Goal: Information Seeking & Learning: Find specific fact

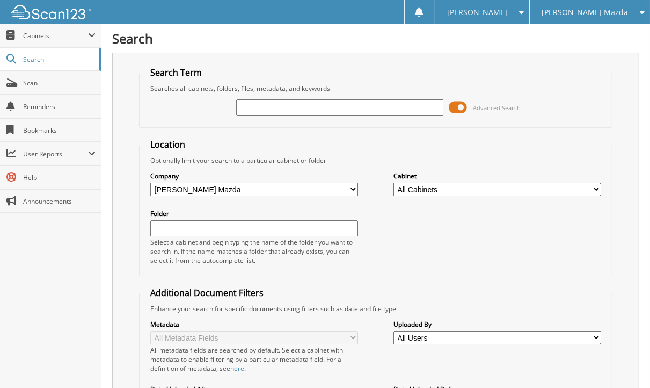
click at [64, 247] on div "Close Cabinets This Company All Companies Search Scan" at bounding box center [50, 206] width 101 height 364
click at [284, 104] on input "text" at bounding box center [340, 107] width 208 height 16
type input "266955"
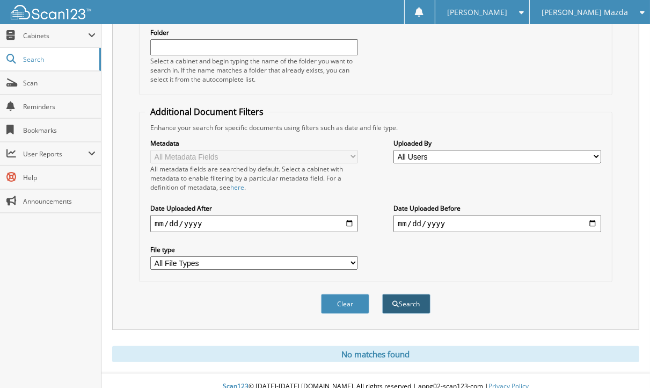
click at [404, 294] on button "Search" at bounding box center [406, 304] width 48 height 20
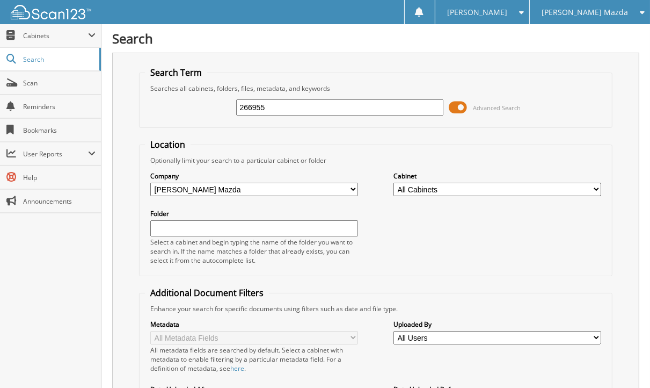
click at [272, 100] on input "266955" at bounding box center [340, 107] width 208 height 16
click at [268, 104] on input "266955" at bounding box center [340, 107] width 208 height 16
type input "2"
type input "266955"
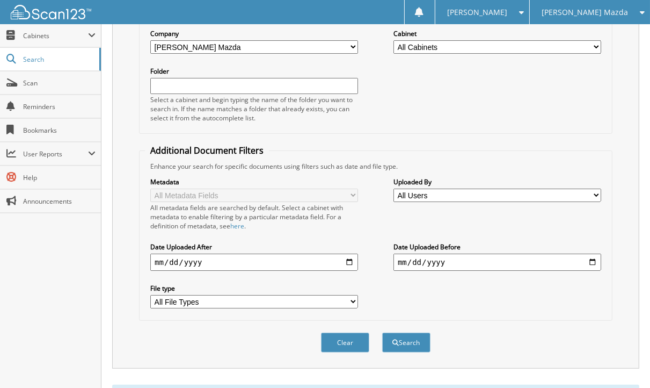
scroll to position [181, 0]
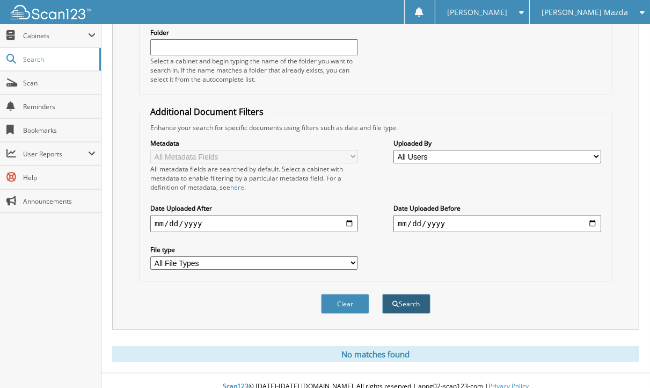
click at [419, 294] on button "Search" at bounding box center [406, 304] width 48 height 20
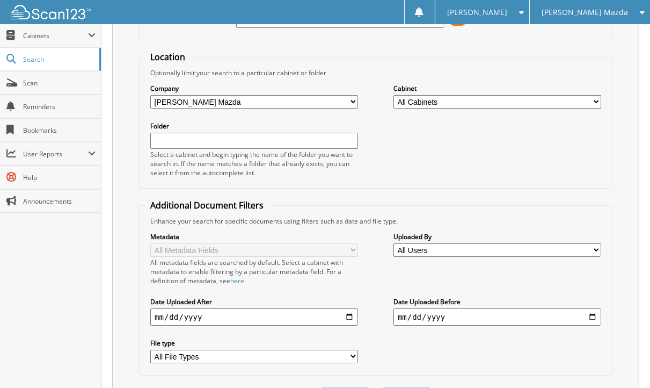
scroll to position [181, 0]
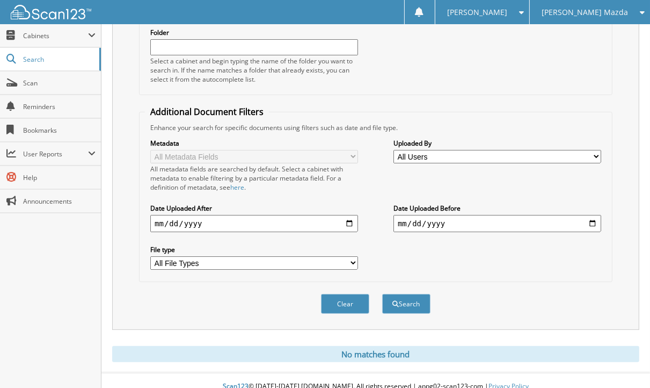
click at [611, 15] on span "[PERSON_NAME] Mazda" at bounding box center [585, 12] width 86 height 6
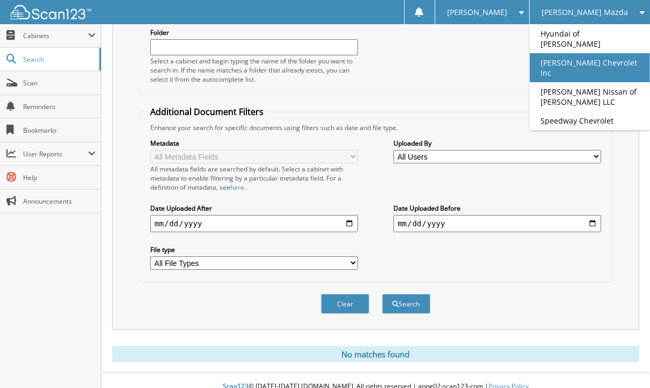
click at [598, 54] on link "[PERSON_NAME] Chevrolet Inc" at bounding box center [590, 67] width 120 height 29
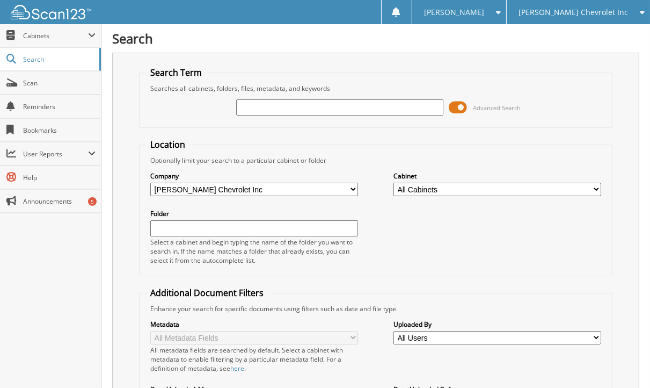
click at [129, 55] on div "Search Term Searches all cabinets, folders, files, metadata, and keywords Advan…" at bounding box center [375, 282] width 527 height 458
click at [24, 328] on div "Close Cabinets This Company All Companies Search Scan" at bounding box center [50, 206] width 101 height 364
click at [331, 101] on input "text" at bounding box center [340, 107] width 208 height 16
type input "266955"
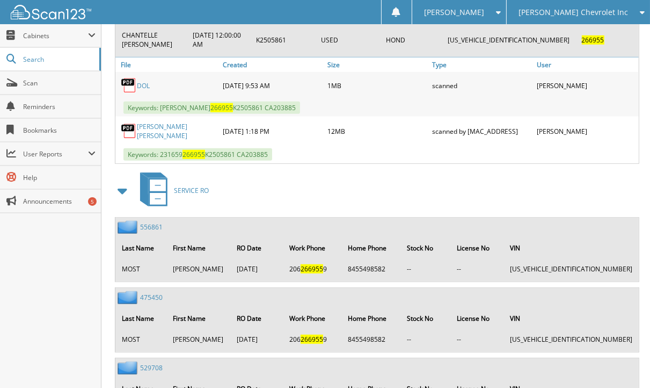
scroll to position [481, 0]
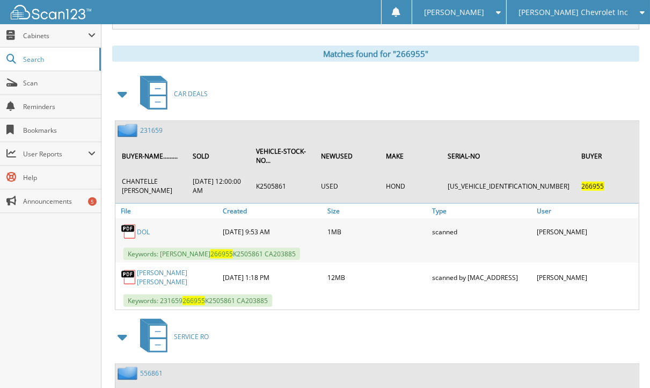
click at [31, 296] on div "Close Cabinets This Company All Companies Search Scan" at bounding box center [50, 206] width 101 height 364
click at [71, 61] on span "Search" at bounding box center [58, 59] width 71 height 9
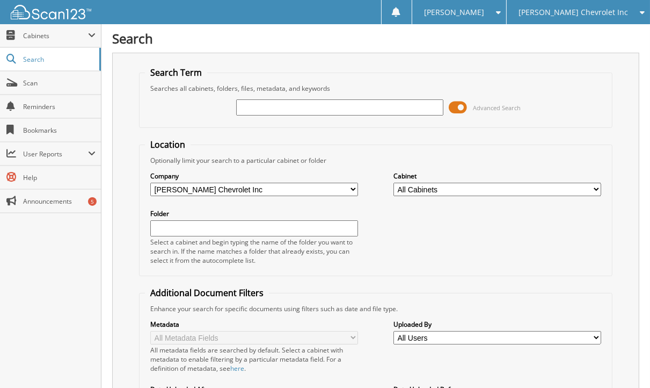
click at [650, 120] on html "[PERSON_NAME] Settings Logout [PERSON_NAME] Chevrolet Inc Hyundai of [PERSON_NA…" at bounding box center [325, 271] width 650 height 543
type input "80782"
drag, startPoint x: 648, startPoint y: 37, endPoint x: 654, endPoint y: 89, distance: 52.4
click at [650, 89] on html "[PERSON_NAME] Settings Logout [PERSON_NAME] Chevrolet Inc Hyundai of [PERSON_NA…" at bounding box center [325, 271] width 650 height 543
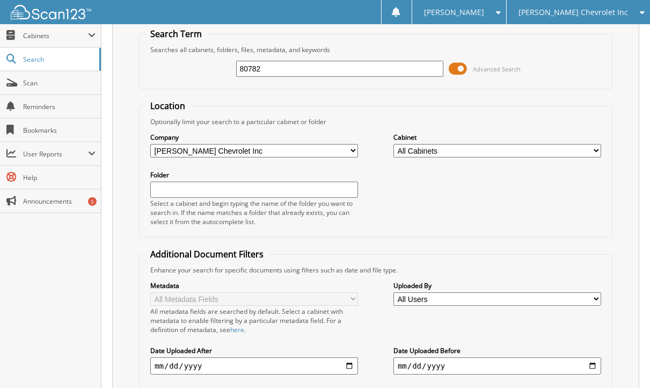
scroll to position [144, 0]
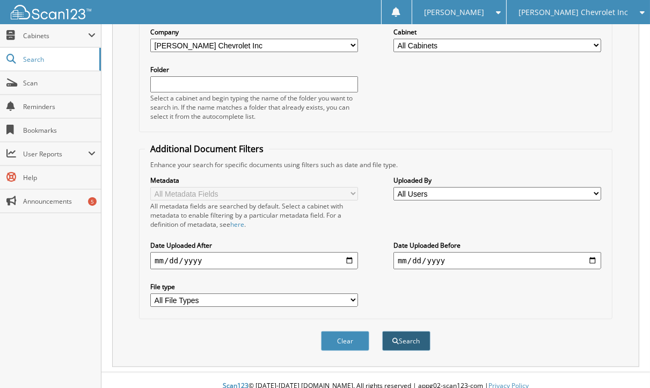
click at [410, 337] on button "Search" at bounding box center [406, 341] width 48 height 20
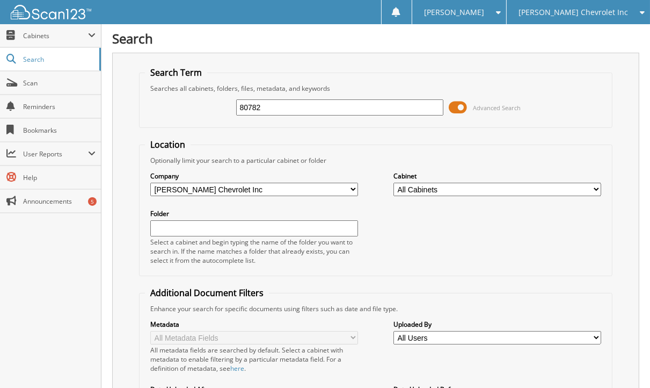
drag, startPoint x: 649, startPoint y: 43, endPoint x: 655, endPoint y: 172, distance: 129.0
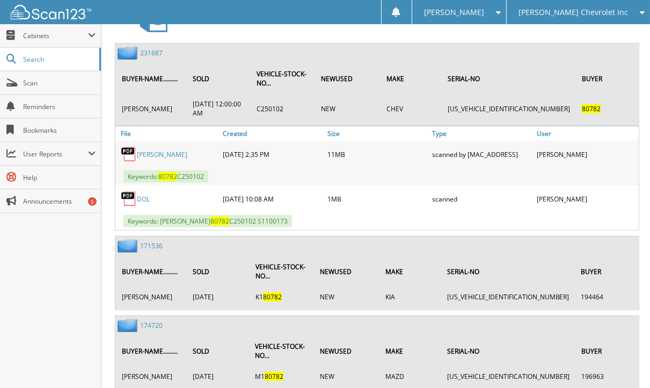
scroll to position [562, 0]
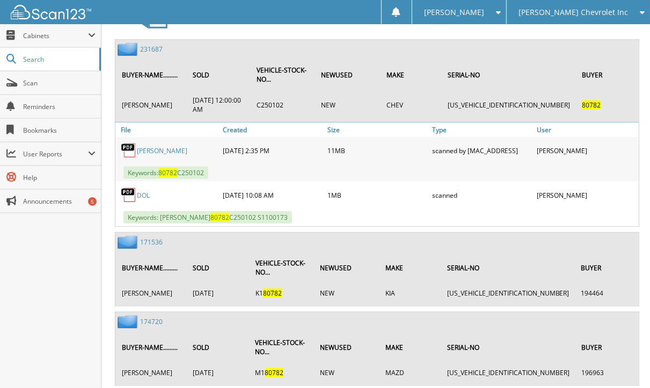
click at [143, 45] on link "231687" at bounding box center [151, 49] width 23 height 9
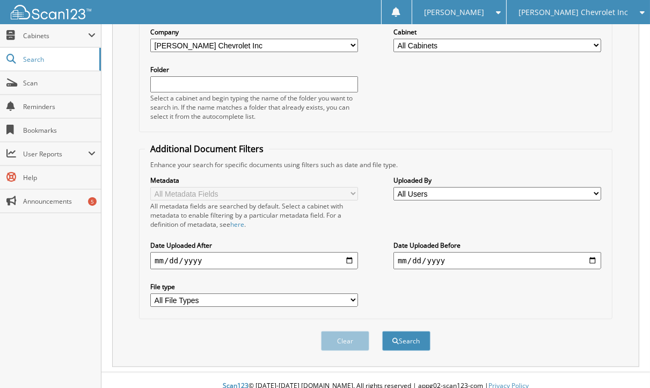
scroll to position [11, 0]
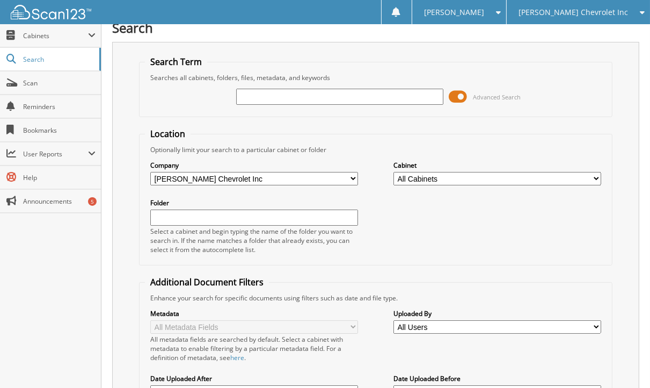
click at [321, 89] on input "text" at bounding box center [340, 97] width 208 height 16
type input "[PERSON_NAME]"
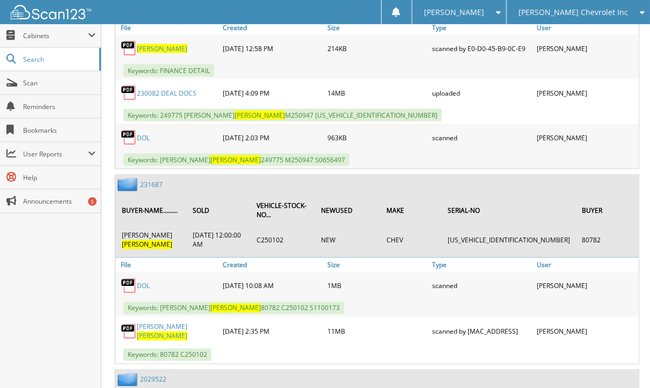
scroll to position [1425, 0]
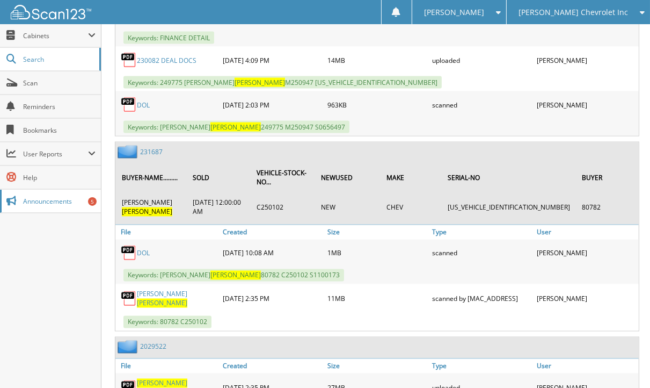
click at [70, 204] on link "Announcements 5" at bounding box center [50, 201] width 101 height 23
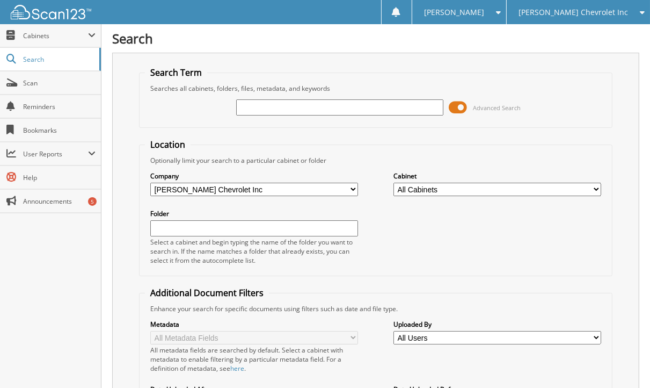
type input "2"
type input "124718"
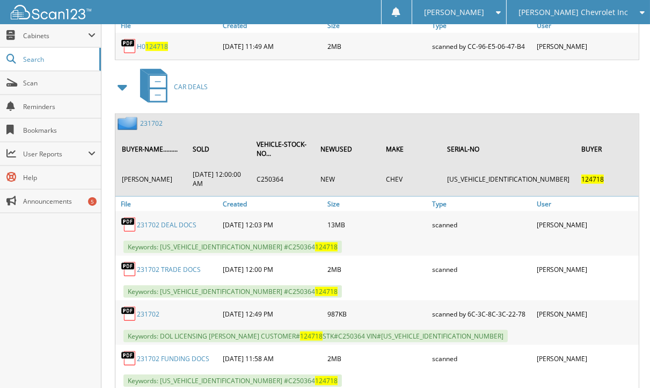
scroll to position [652, 0]
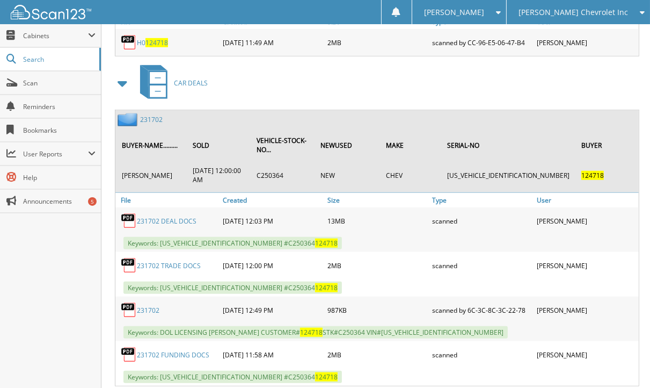
click at [55, 310] on div "Close Cabinets This Company All Companies Search Scan" at bounding box center [50, 206] width 101 height 364
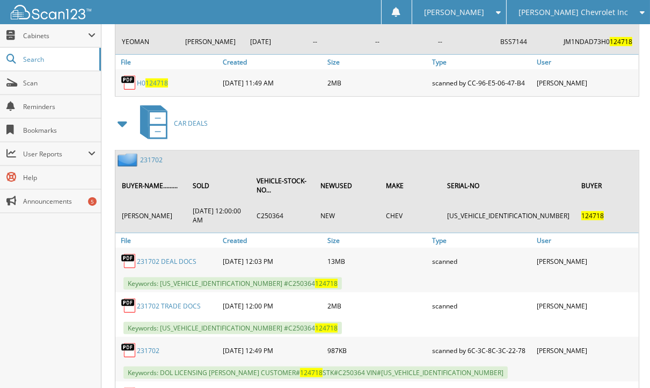
scroll to position [614, 0]
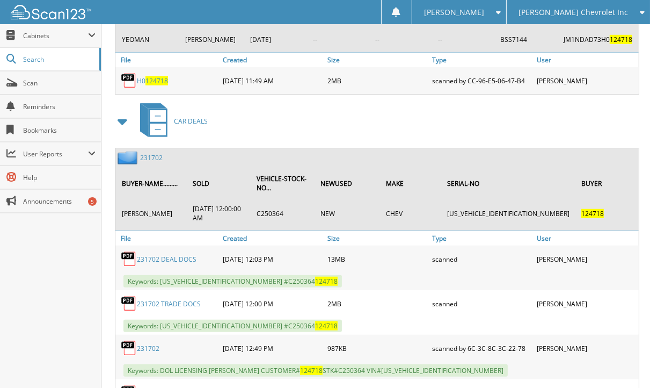
click at [32, 301] on div "Close Cabinets This Company All Companies Search Scan" at bounding box center [50, 206] width 101 height 364
click at [153, 153] on link "231702" at bounding box center [151, 157] width 23 height 9
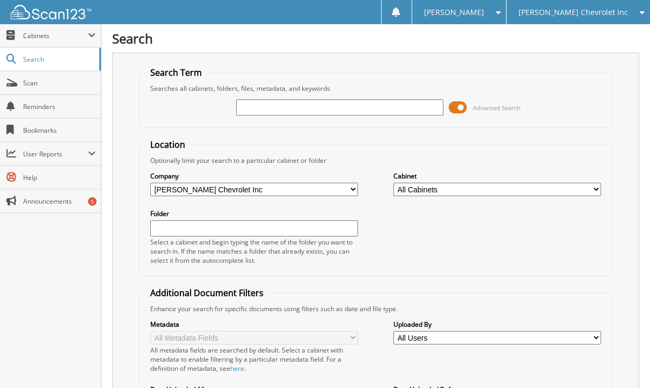
click at [65, 264] on div "Close Cabinets This Company All Companies Search Scan" at bounding box center [50, 206] width 101 height 364
click at [69, 161] on span "User Reports" at bounding box center [50, 153] width 101 height 23
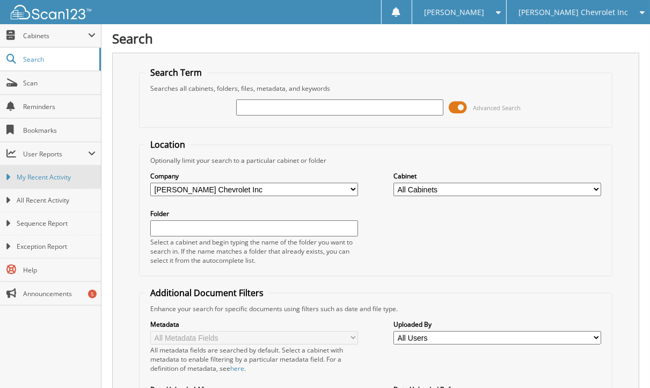
click at [66, 170] on link "My Recent Activity" at bounding box center [50, 176] width 101 height 23
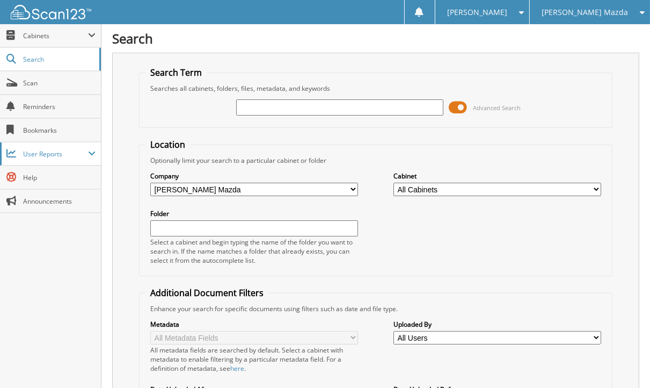
drag, startPoint x: 114, startPoint y: 217, endPoint x: 75, endPoint y: 160, distance: 69.3
drag, startPoint x: 75, startPoint y: 160, endPoint x: 61, endPoint y: 151, distance: 16.7
click at [61, 151] on span "User Reports" at bounding box center [55, 153] width 65 height 9
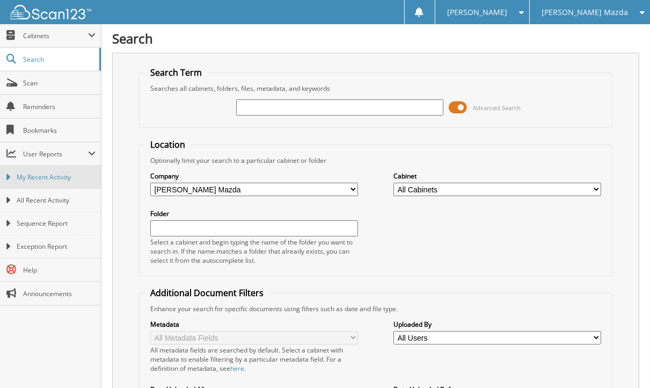
drag, startPoint x: 61, startPoint y: 172, endPoint x: 50, endPoint y: 177, distance: 11.8
click at [50, 177] on span "My Recent Activity" at bounding box center [56, 177] width 79 height 10
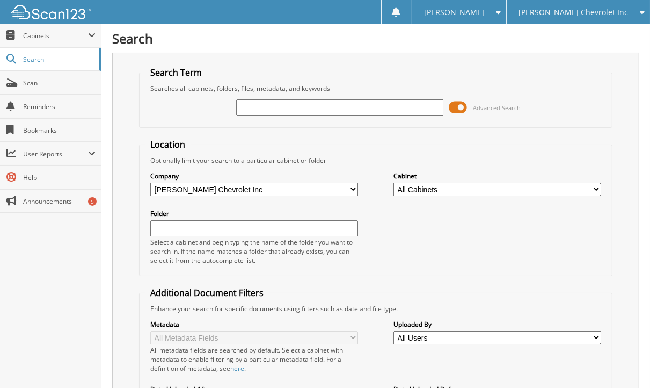
click at [127, 151] on div "Search Term Searches all cabinets, folders, files, metadata, and keywords Advan…" at bounding box center [375, 282] width 527 height 458
click at [275, 104] on input "text" at bounding box center [340, 107] width 208 height 16
type input "124718"
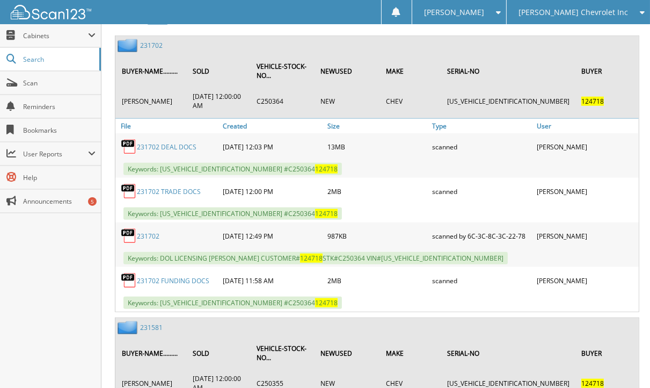
scroll to position [720, 0]
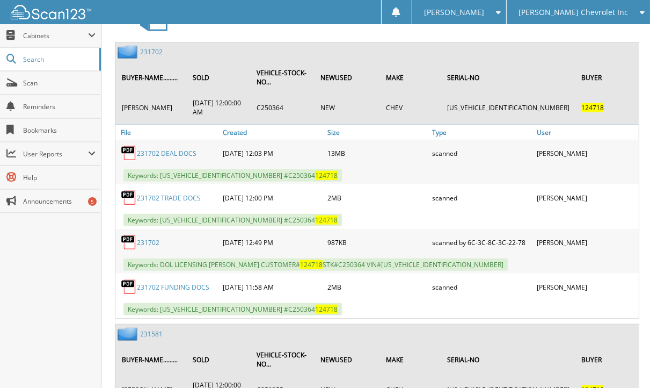
click at [58, 310] on div "Close Cabinets This Company All Companies Search Scan" at bounding box center [50, 206] width 101 height 364
click at [153, 47] on link "231702" at bounding box center [151, 51] width 23 height 9
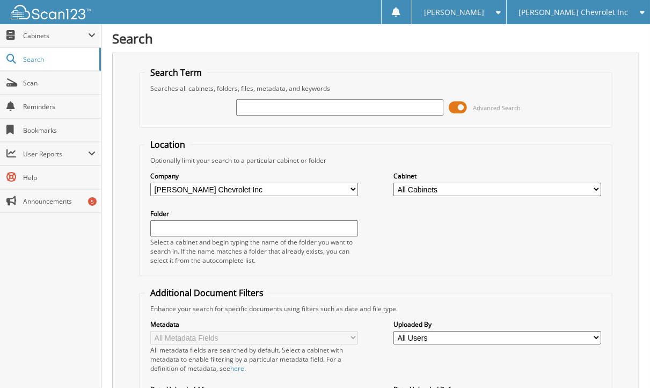
click at [61, 254] on div "Close Cabinets This Company All Companies Search Scan" at bounding box center [50, 206] width 101 height 364
click at [265, 99] on input "text" at bounding box center [340, 107] width 208 height 16
type input "266955"
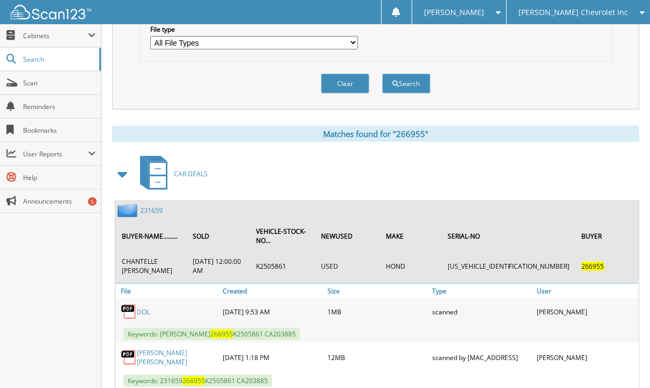
scroll to position [410, 0]
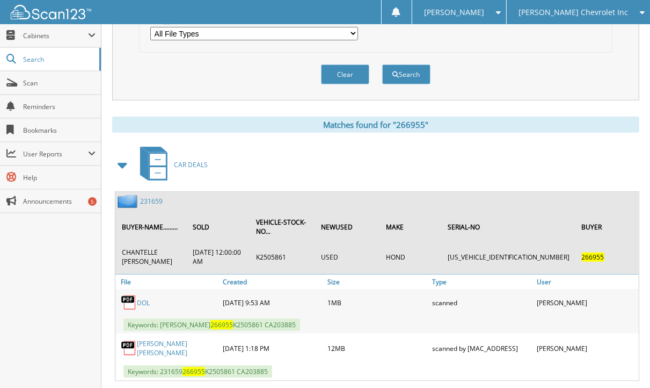
drag, startPoint x: 653, startPoint y: 32, endPoint x: 642, endPoint y: 110, distance: 78.1
click at [34, 324] on div "Close Cabinets This Company All Companies Search Scan" at bounding box center [50, 206] width 101 height 364
click at [150, 197] on link "231659" at bounding box center [151, 201] width 23 height 9
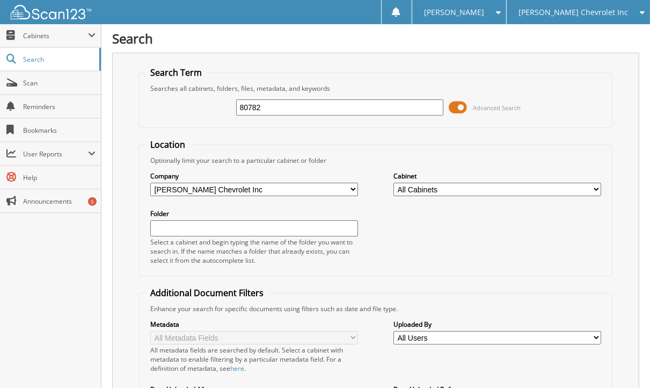
type input "80782"
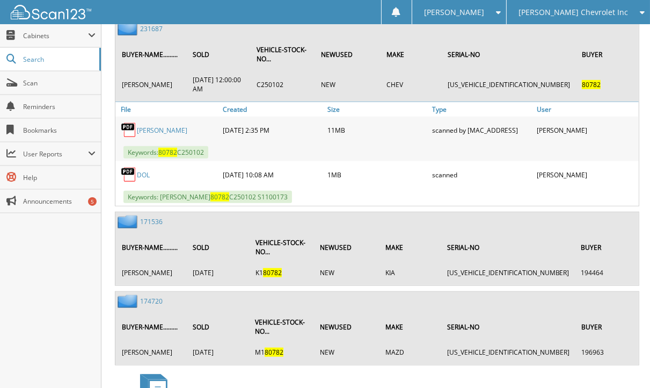
scroll to position [506, 0]
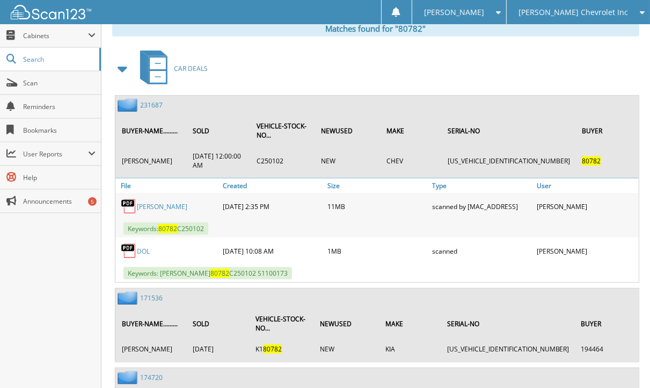
click at [107, 188] on div "Search Search Term Searches all cabinets, folders, files, metadata, and keyword…" at bounding box center [375, 315] width 549 height 1642
click at [156, 100] on link "231687" at bounding box center [151, 104] width 23 height 9
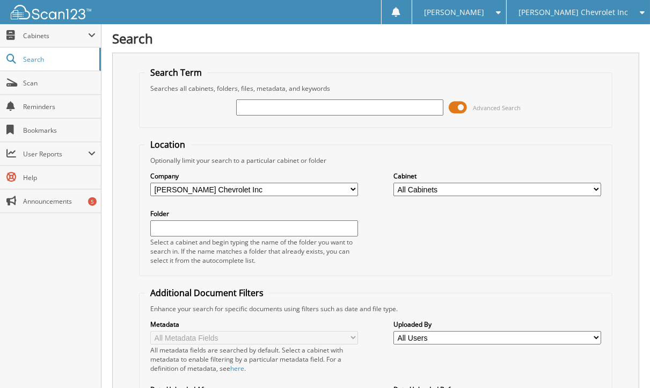
click at [108, 263] on div "Search Search Term Searches all cabinets, folders, files, metadata, and keyword…" at bounding box center [375, 271] width 549 height 543
click at [290, 108] on input "text" at bounding box center [340, 107] width 208 height 16
type input "267049"
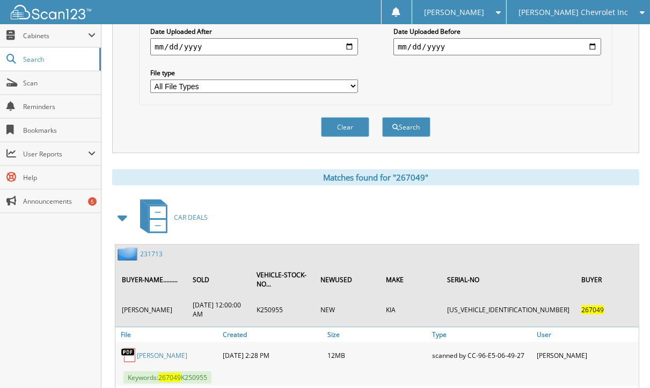
scroll to position [416, 0]
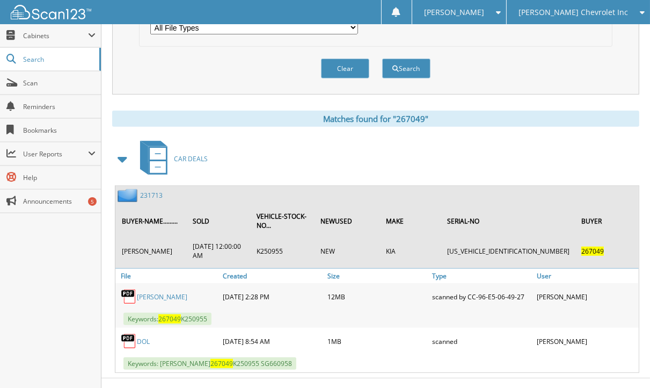
click at [73, 245] on div "Close Cabinets This Company All Companies Search Scan" at bounding box center [50, 206] width 101 height 364
click at [11, 278] on div "Close Cabinets This Company All Companies Search Scan" at bounding box center [50, 206] width 101 height 364
click at [143, 191] on link "231713" at bounding box center [151, 195] width 23 height 9
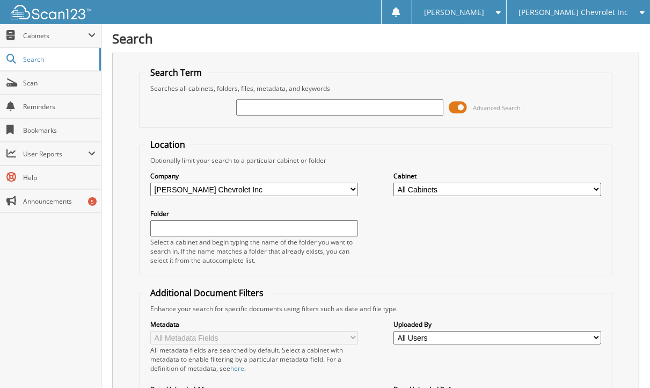
click at [92, 256] on div "Close Cabinets This Company All Companies Search Scan" at bounding box center [50, 206] width 101 height 364
click at [267, 99] on input "text" at bounding box center [340, 107] width 208 height 16
type input "[PERSON_NAME]"
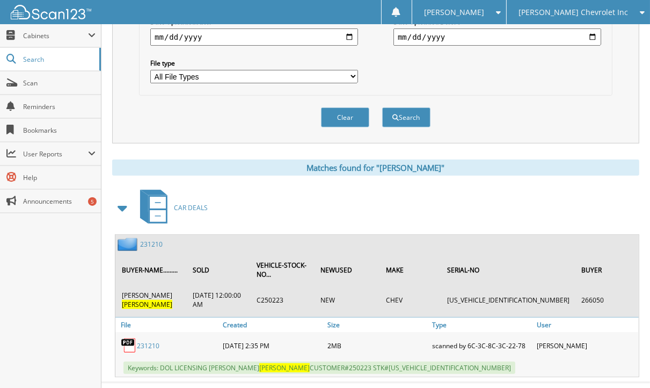
scroll to position [372, 0]
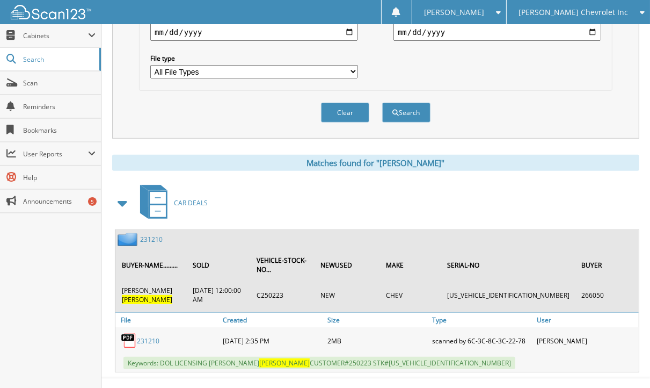
click at [148, 235] on link "231210" at bounding box center [151, 239] width 23 height 9
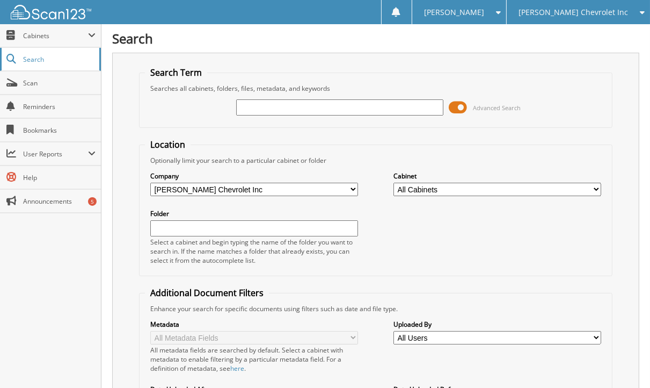
click at [42, 63] on link "Search" at bounding box center [50, 59] width 101 height 23
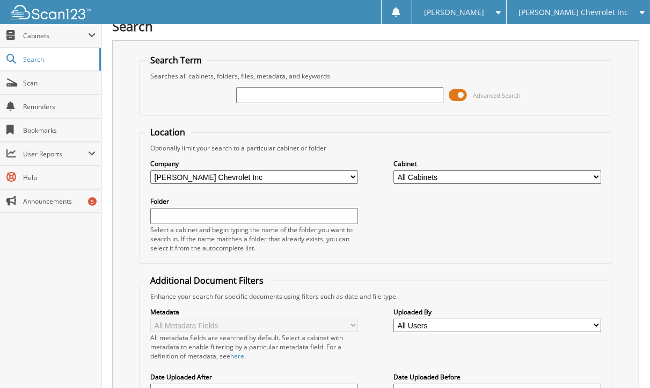
scroll to position [10, 0]
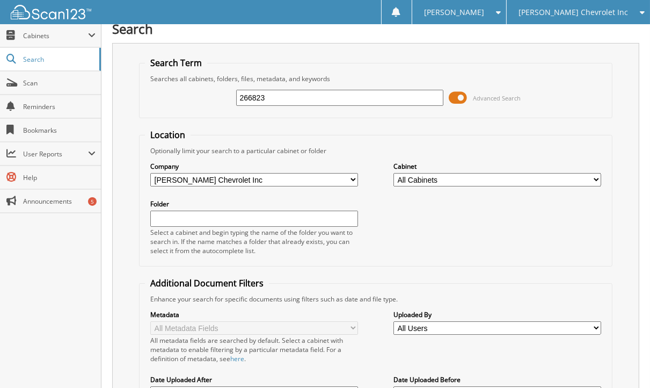
type input "266823"
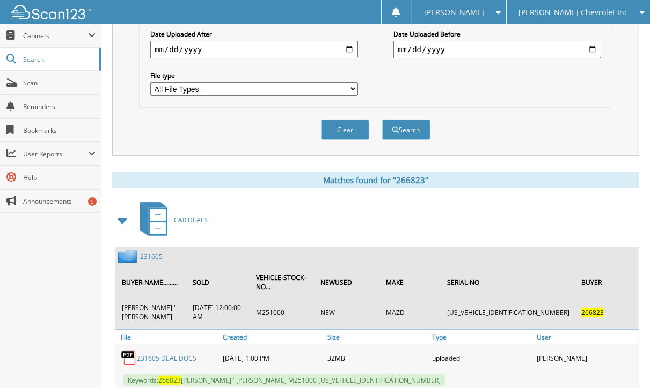
scroll to position [416, 0]
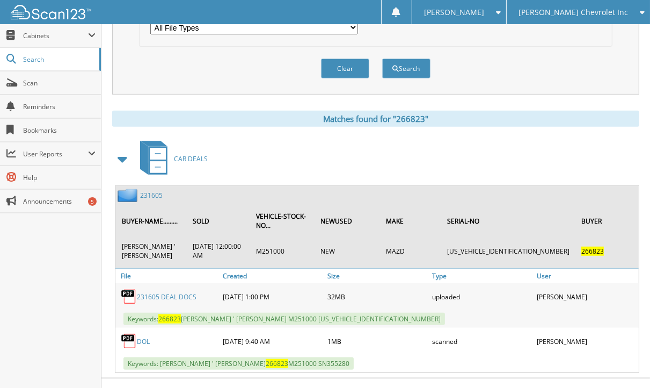
click at [148, 191] on link "231605" at bounding box center [151, 195] width 23 height 9
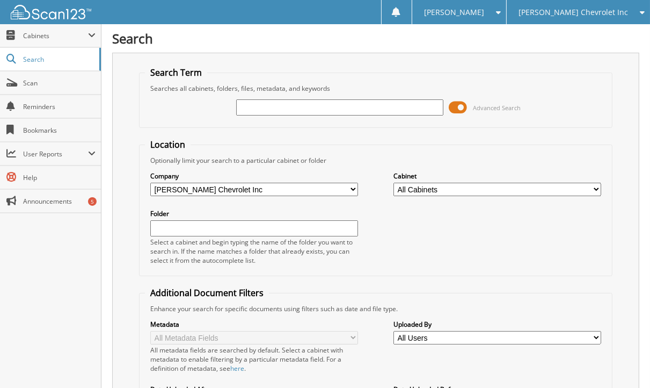
click at [454, 58] on div "Search Term Searches all cabinets, folders, files, metadata, and keywords Advan…" at bounding box center [375, 282] width 527 height 458
click at [40, 62] on span "Search" at bounding box center [58, 59] width 71 height 9
type input "267048"
